Goal: Task Accomplishment & Management: Manage account settings

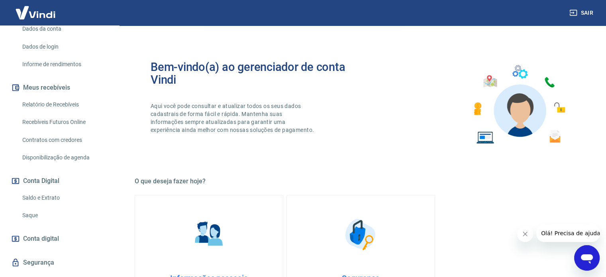
scroll to position [147, 0]
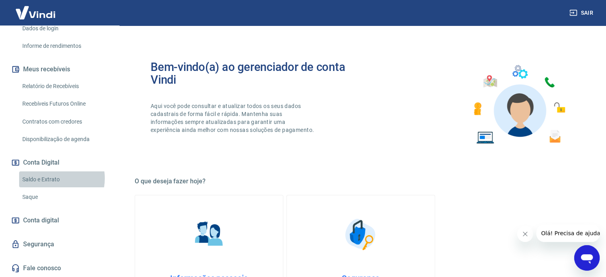
click at [52, 178] on link "Saldo e Extrato" at bounding box center [64, 179] width 90 height 16
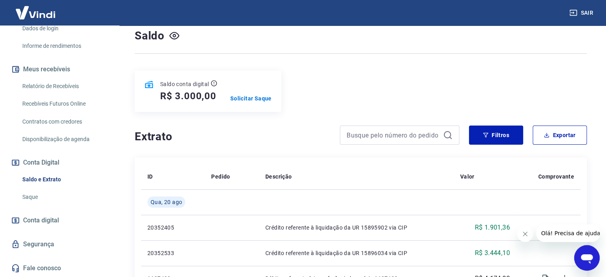
scroll to position [62, 0]
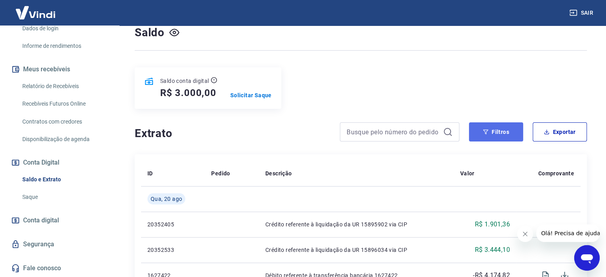
click at [499, 137] on button "Filtros" at bounding box center [496, 131] width 54 height 19
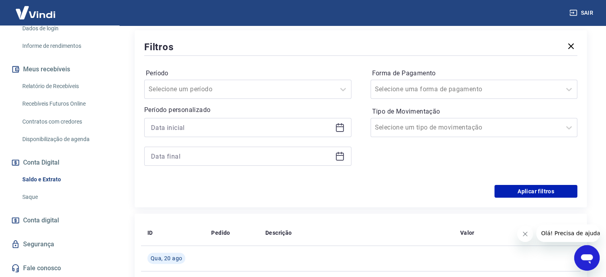
scroll to position [189, 0]
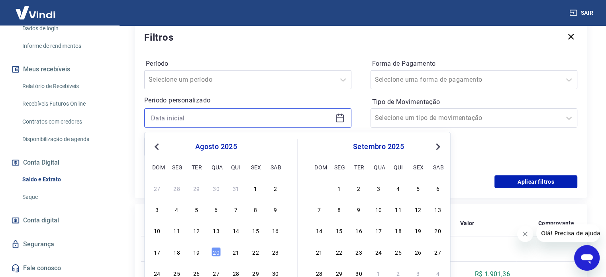
click at [199, 116] on input at bounding box center [241, 118] width 181 height 12
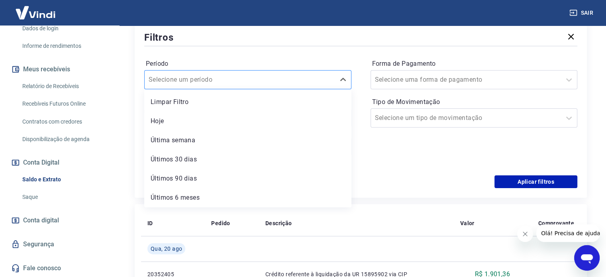
click at [182, 77] on input "Período" at bounding box center [189, 80] width 80 height 10
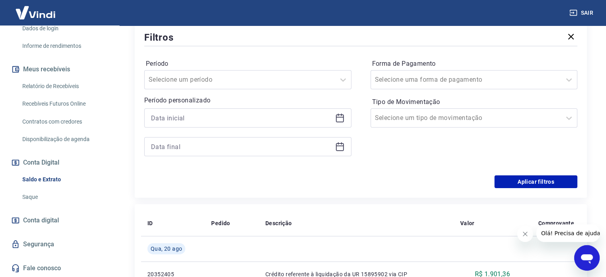
click at [227, 62] on label "Período" at bounding box center [248, 64] width 204 height 10
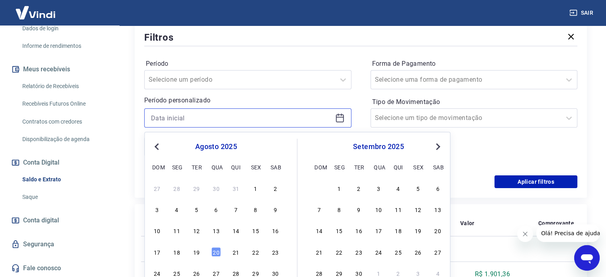
click at [213, 114] on input at bounding box center [241, 118] width 181 height 12
type input "[DATE]"
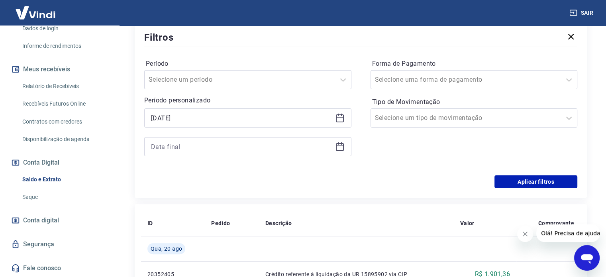
click at [227, 102] on p "Período personalizado" at bounding box center [247, 101] width 207 height 10
click at [220, 137] on div at bounding box center [247, 146] width 207 height 19
click at [220, 141] on input at bounding box center [241, 147] width 181 height 12
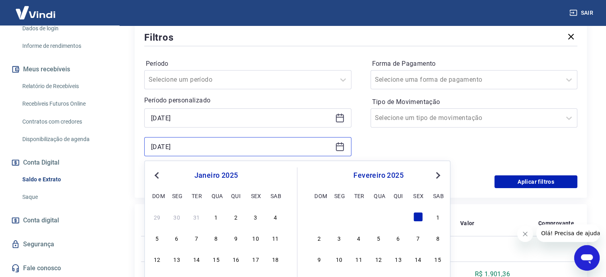
type input "[DATE]"
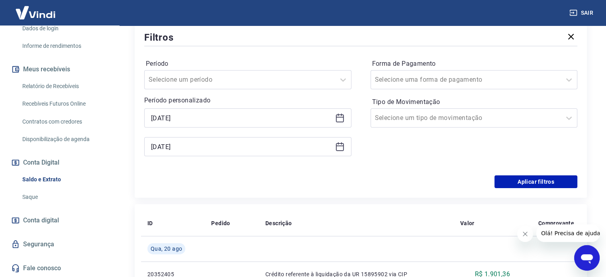
click at [515, 174] on div "Período Selecione um período Período personalizado [DATE] [DATE] Forma de Pagam…" at bounding box center [360, 111] width 433 height 127
click at [518, 178] on button "Aplicar filtros" at bounding box center [535, 181] width 83 height 13
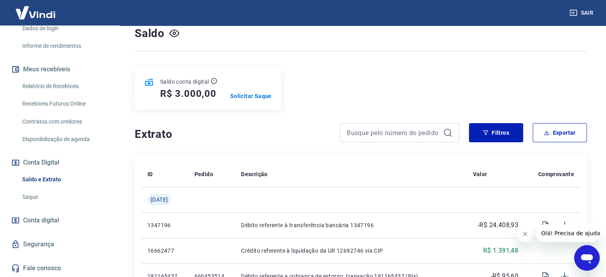
scroll to position [62, 0]
click at [482, 136] on button "Filtros" at bounding box center [496, 131] width 54 height 19
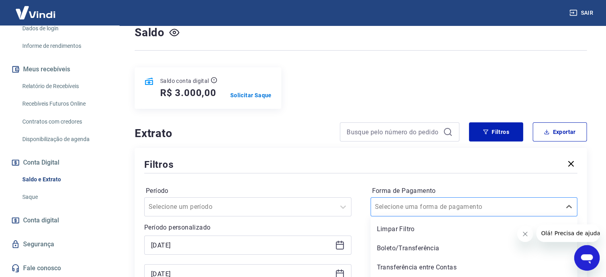
scroll to position [101, 0]
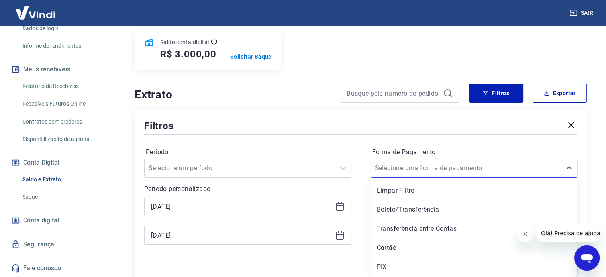
drag, startPoint x: 463, startPoint y: 200, endPoint x: 462, endPoint y: 182, distance: 17.6
click at [462, 178] on div "option Limpar Filtro focused, 1 of 5. 5 results available. Use Up and Down to c…" at bounding box center [473, 168] width 207 height 19
click at [408, 262] on div "PIX" at bounding box center [473, 267] width 207 height 16
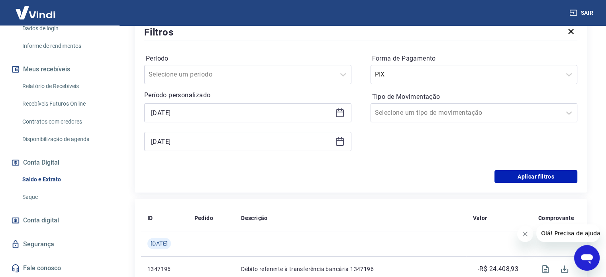
scroll to position [196, 0]
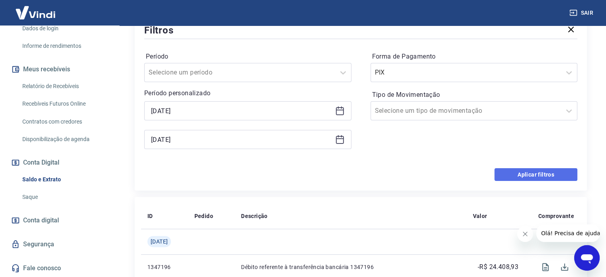
click at [527, 178] on button "Aplicar filtros" at bounding box center [535, 174] width 83 height 13
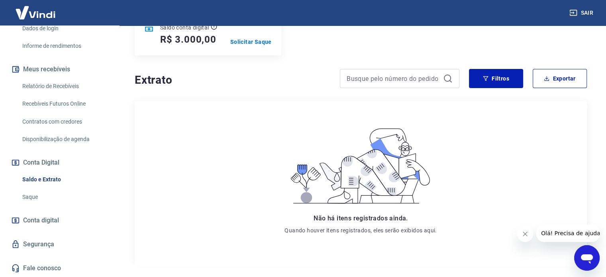
scroll to position [115, 0]
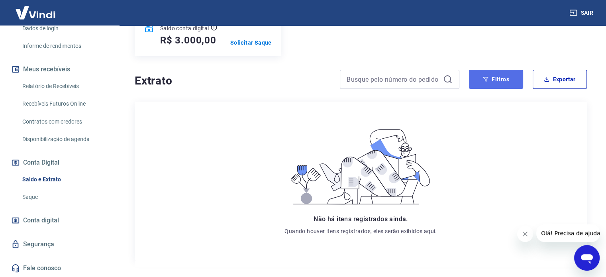
click at [489, 74] on button "Filtros" at bounding box center [496, 79] width 54 height 19
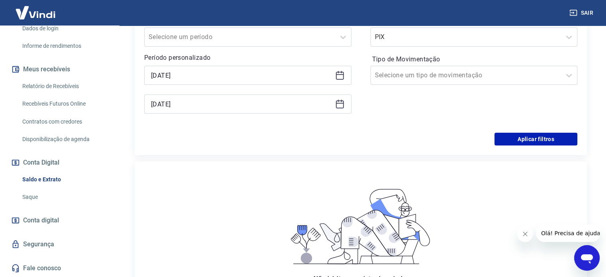
scroll to position [213, 0]
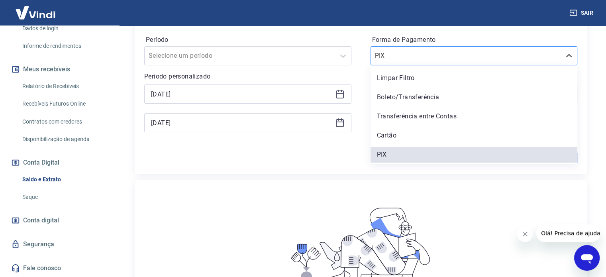
click at [462, 59] on div at bounding box center [466, 55] width 182 height 11
click at [400, 78] on div "Limpar Filtro" at bounding box center [473, 78] width 207 height 16
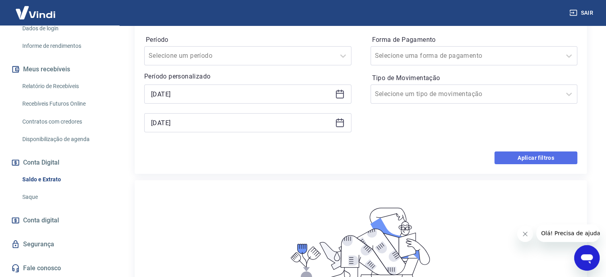
click at [501, 153] on button "Aplicar filtros" at bounding box center [535, 157] width 83 height 13
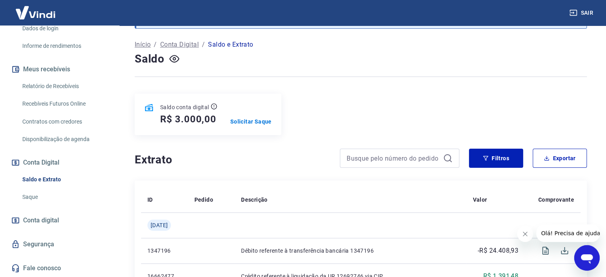
scroll to position [41, 0]
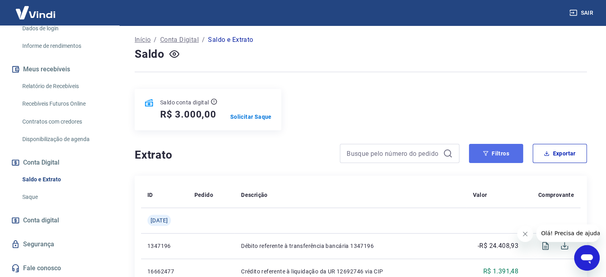
click at [483, 157] on button "Filtros" at bounding box center [496, 153] width 54 height 19
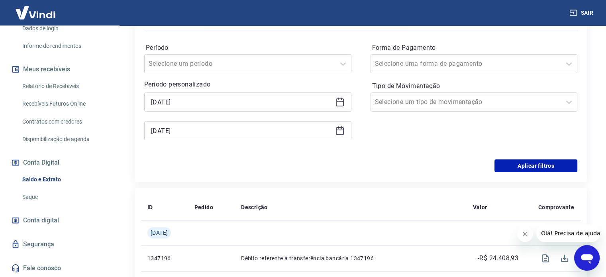
scroll to position [206, 0]
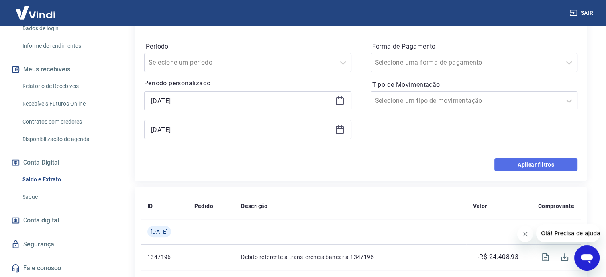
click at [545, 165] on button "Aplicar filtros" at bounding box center [535, 164] width 83 height 13
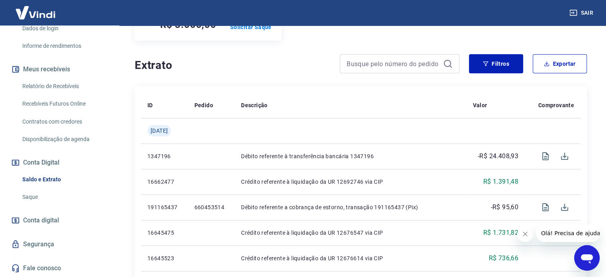
scroll to position [129, 0]
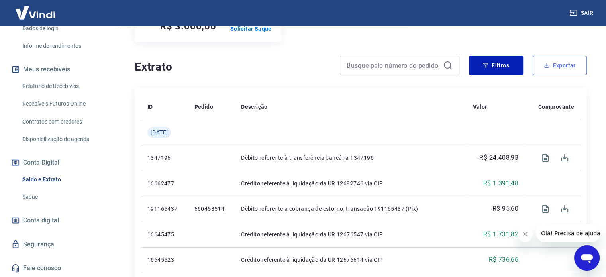
click at [562, 64] on button "Exportar" at bounding box center [560, 65] width 54 height 19
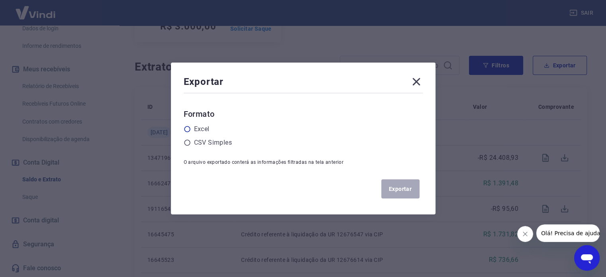
click at [191, 132] on icon at bounding box center [187, 128] width 7 height 7
click at [0, 0] on input "radio" at bounding box center [0, 0] width 0 height 0
click at [402, 194] on button "Exportar" at bounding box center [400, 188] width 38 height 19
